Goal: Information Seeking & Learning: Learn about a topic

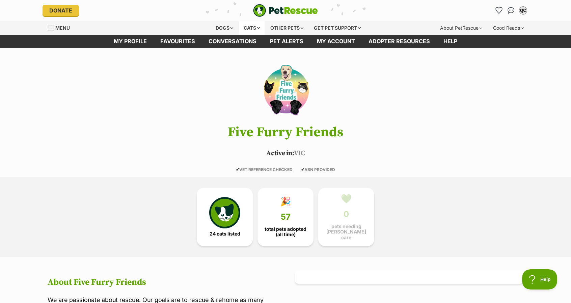
click at [257, 28] on div "Cats" at bounding box center [252, 28] width 26 height 14
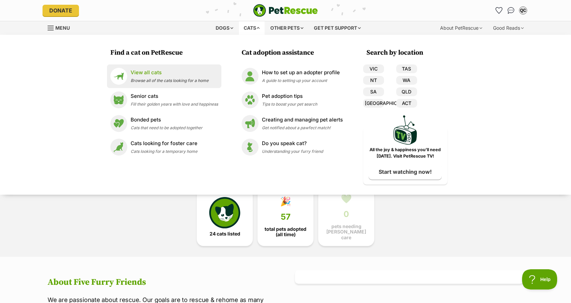
click at [179, 70] on p "View all cats" at bounding box center [170, 73] width 78 height 8
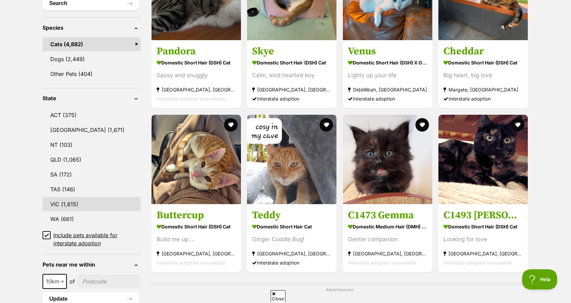
click at [101, 197] on link "VIC (1,615)" at bounding box center [92, 204] width 98 height 14
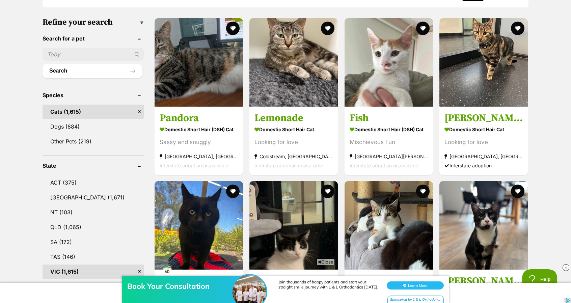
scroll to position [68, 0]
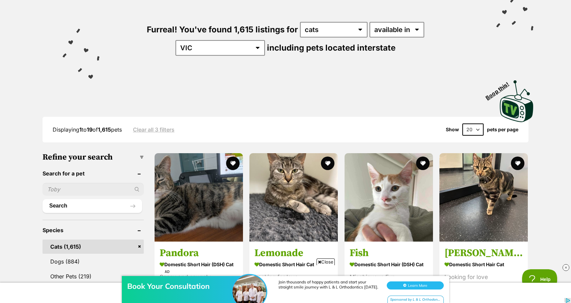
click at [482, 124] on select "20 40 60" at bounding box center [473, 130] width 21 height 12
click at [414, 127] on div "Displaying 1 to 19 of 1,615 pets Clear all 3 filters Show 20 40 60 pets per page" at bounding box center [286, 130] width 486 height 12
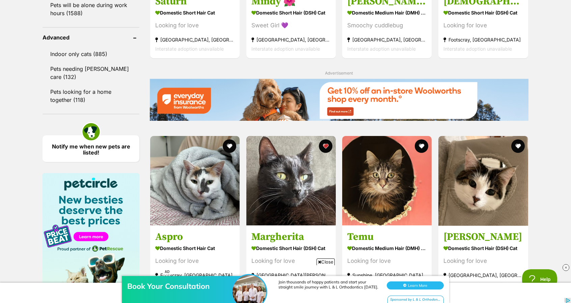
scroll to position [641, 0]
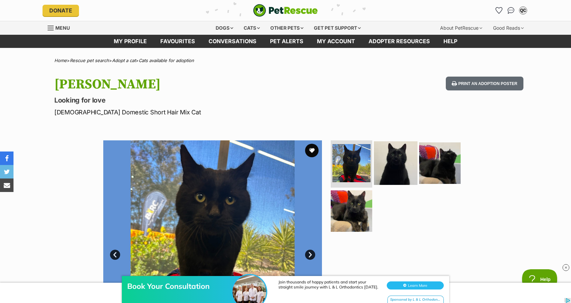
click at [390, 162] on img at bounding box center [396, 163] width 44 height 44
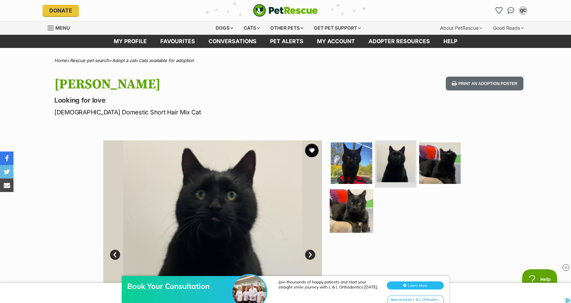
click at [354, 206] on img at bounding box center [352, 211] width 44 height 44
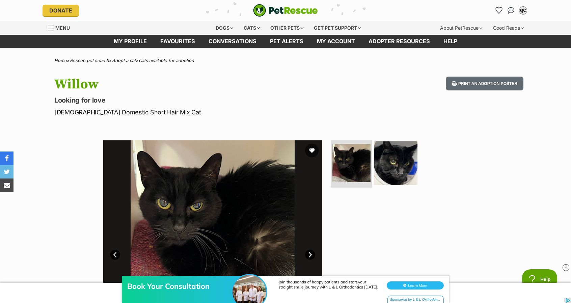
click at [393, 161] on img at bounding box center [396, 163] width 44 height 44
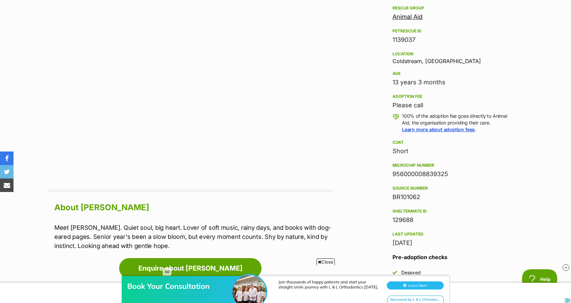
scroll to position [506, 0]
